Goal: Task Accomplishment & Management: Use online tool/utility

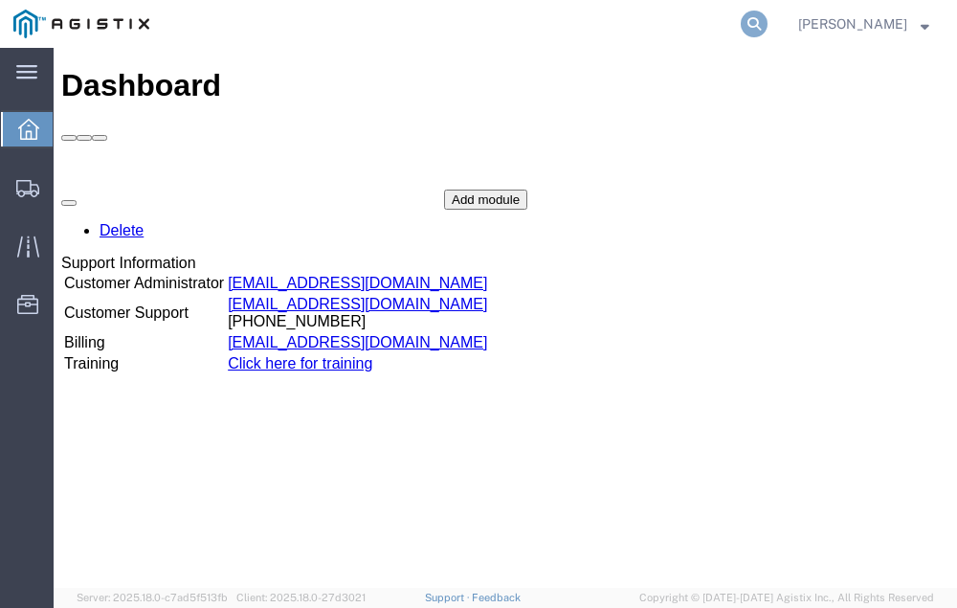
click at [768, 15] on icon at bounding box center [754, 24] width 27 height 27
type input "56740318"
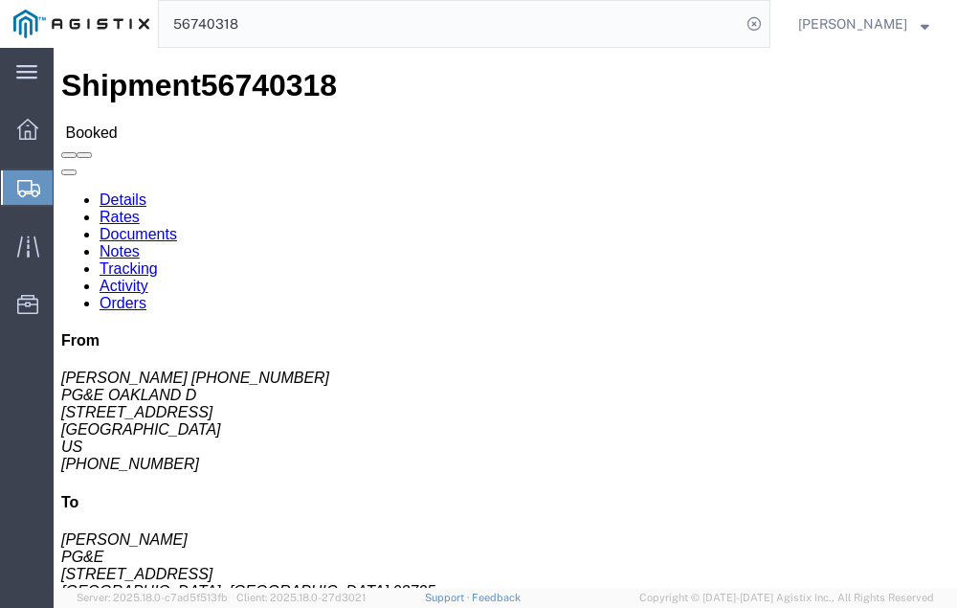
click link "Tracking"
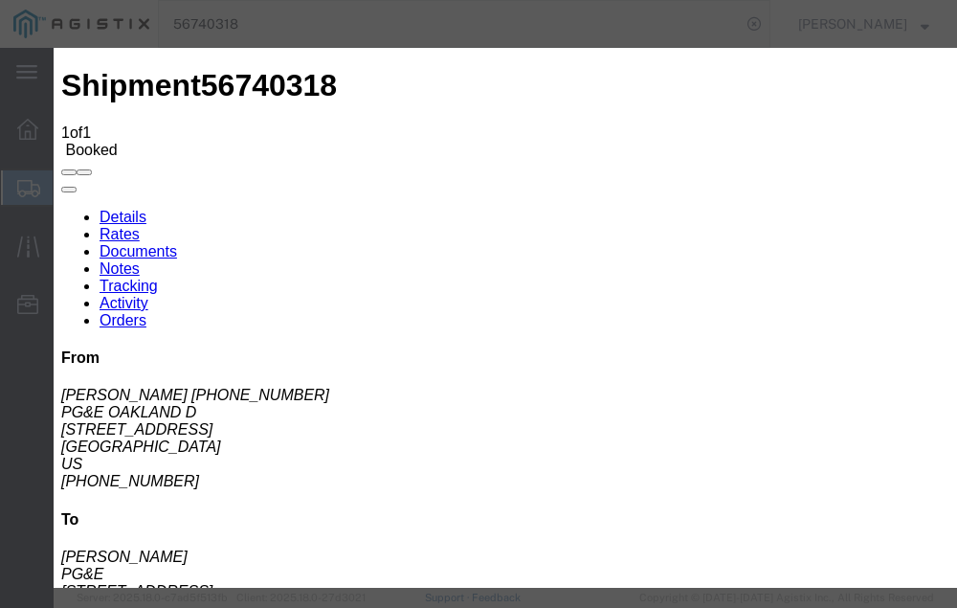
type input "[DATE]"
type input "4:00 PM"
select select "DELIVRED"
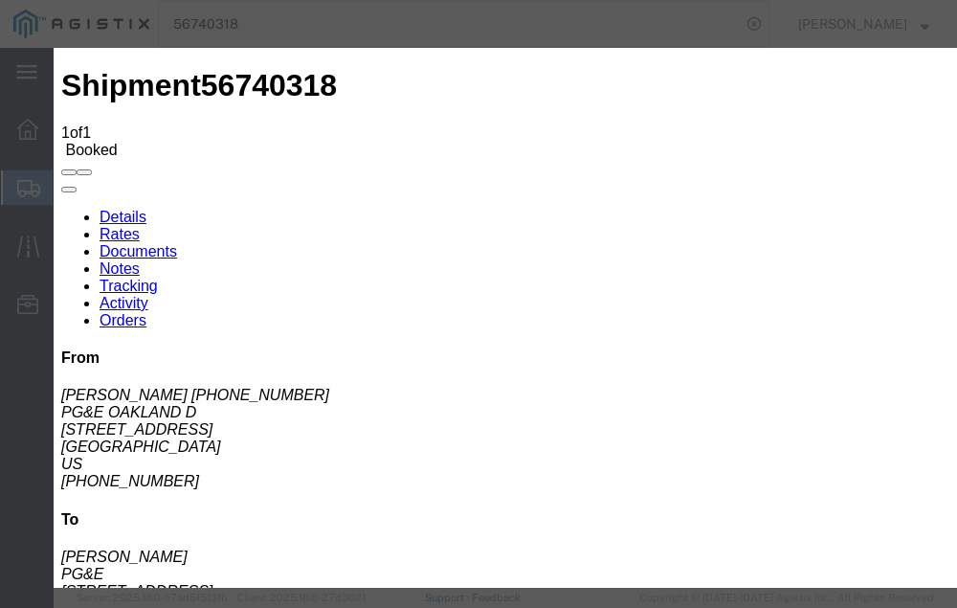
type input "[DATE]"
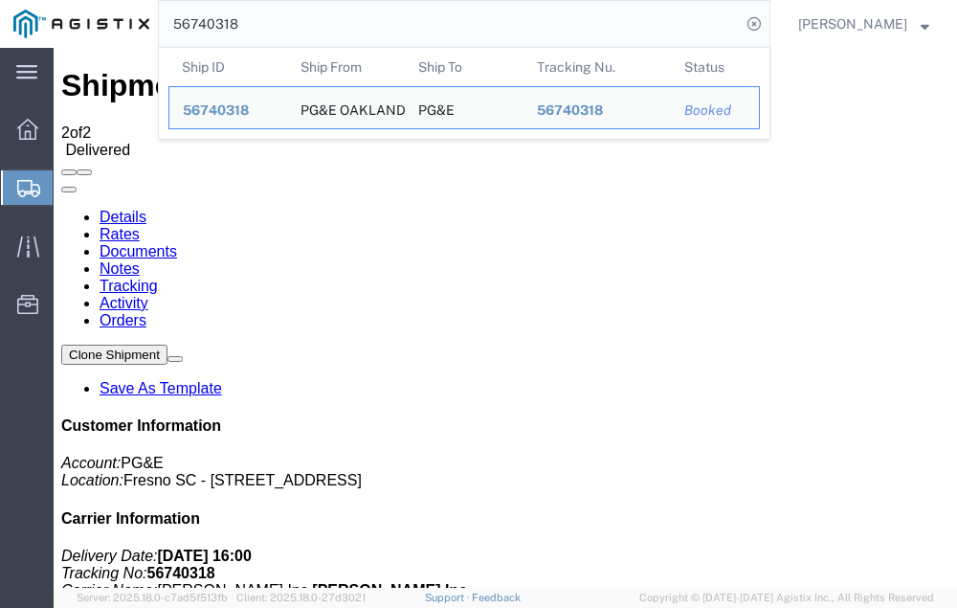
click at [279, 19] on input "56740318" at bounding box center [450, 24] width 582 height 46
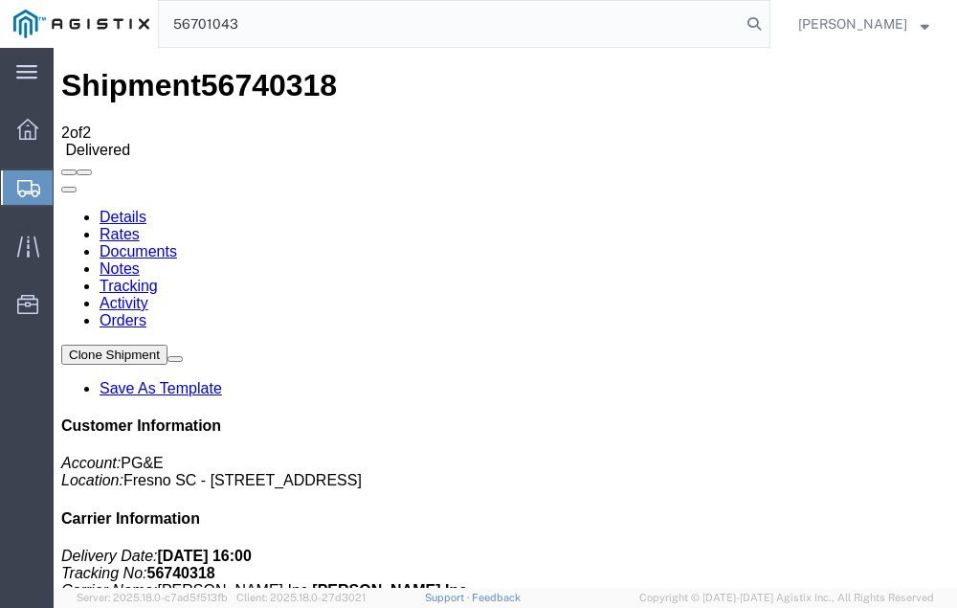
type input "56701043"
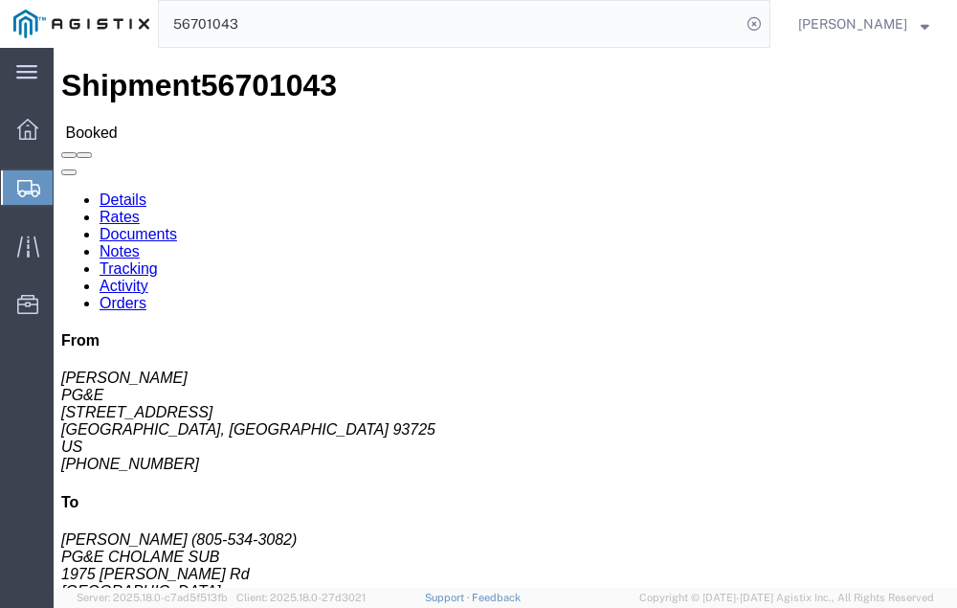
click link "Tracking"
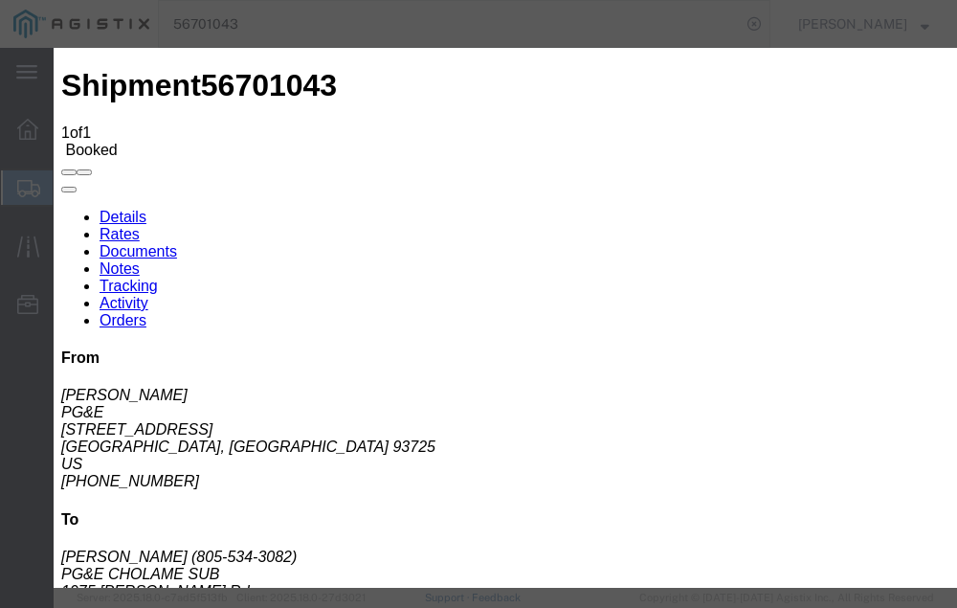
type input "[DATE]"
type input "4:00 PM"
select select "DELIVRED"
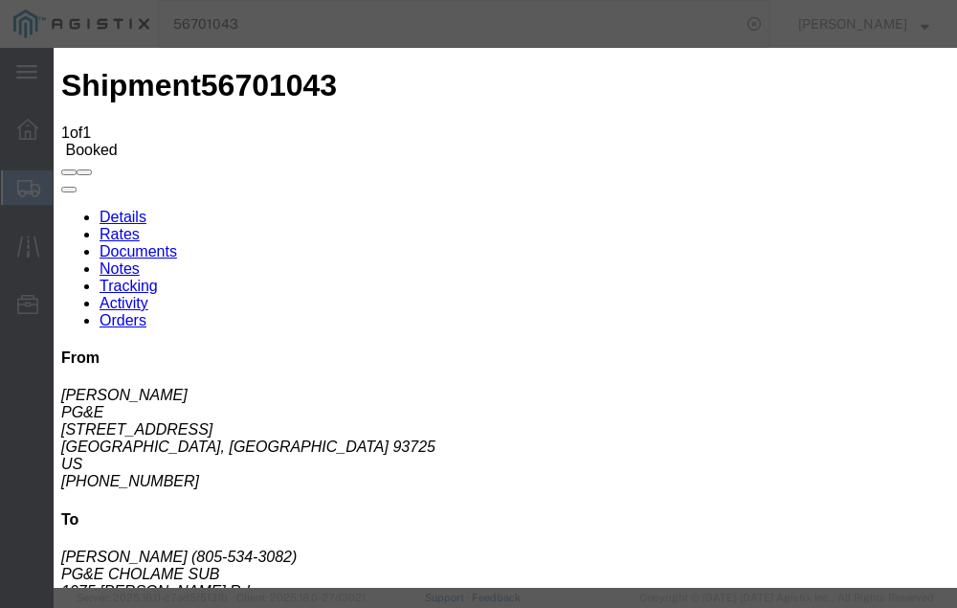
type input "[DATE]"
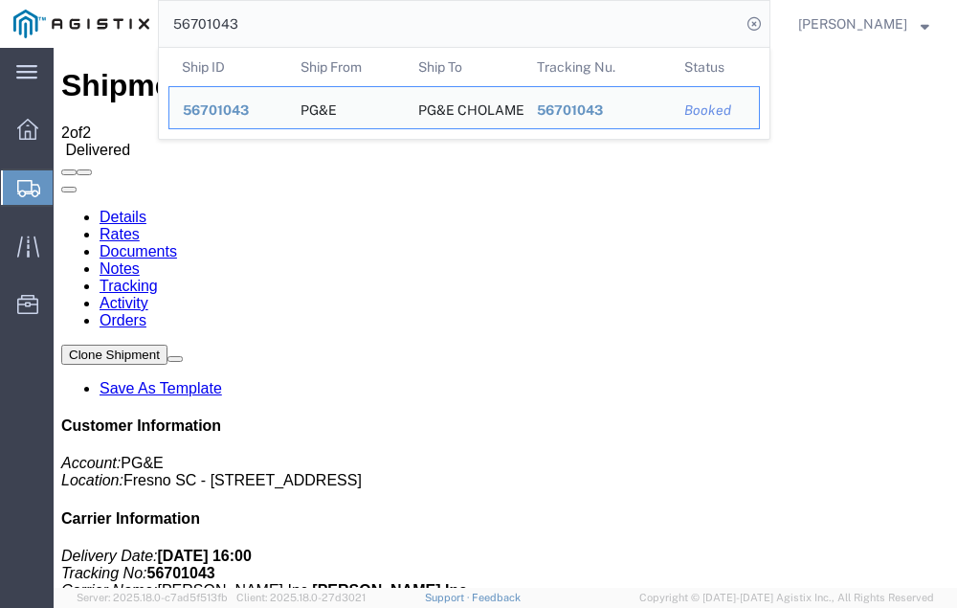
click at [280, 22] on input "56701043" at bounding box center [450, 24] width 582 height 46
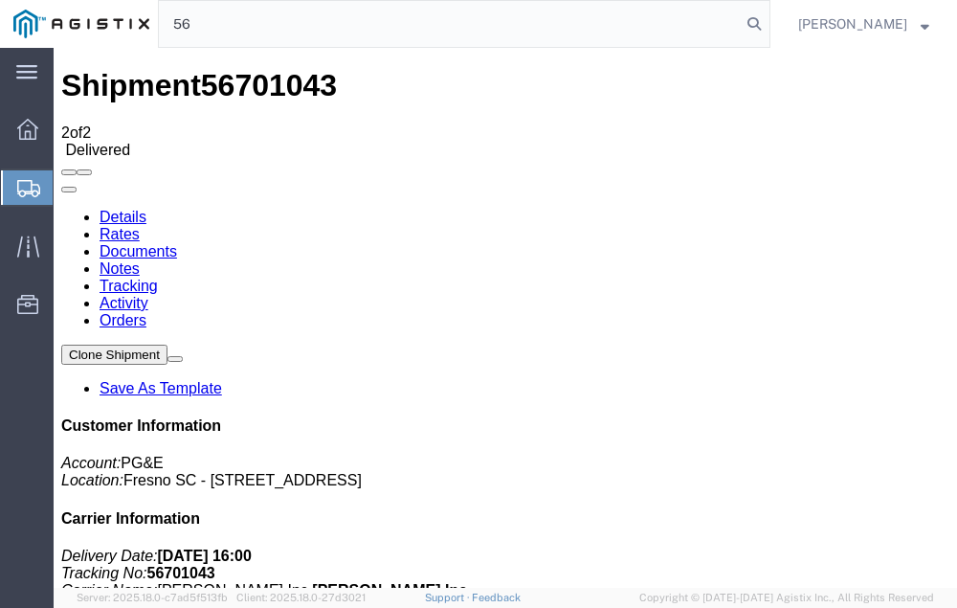
type input "5"
